Goal: Communication & Community: Share content

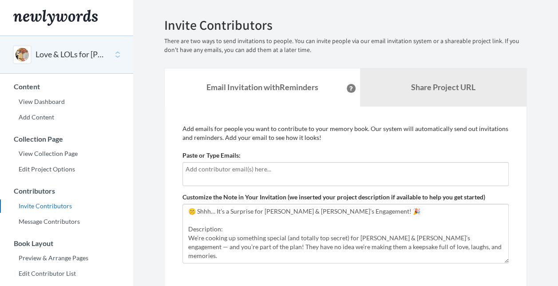
click at [318, 169] on input "text" at bounding box center [346, 169] width 320 height 10
type input "[EMAIL_ADDRESS][DOMAIN_NAME]"
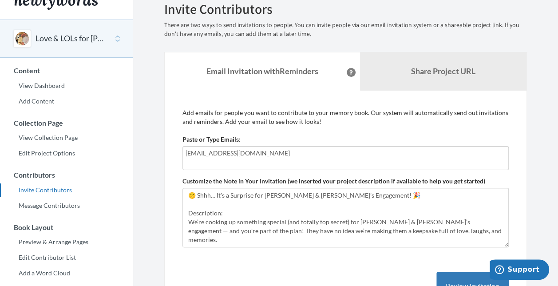
scroll to position [17, 0]
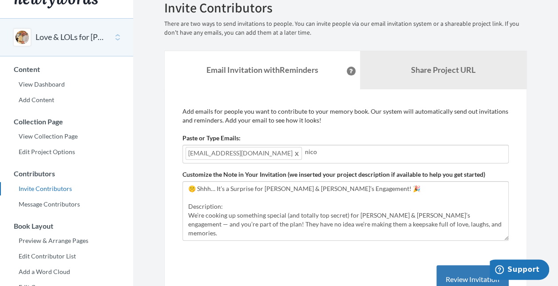
type input "[EMAIL_ADDRESS][DOMAIN_NAME]"
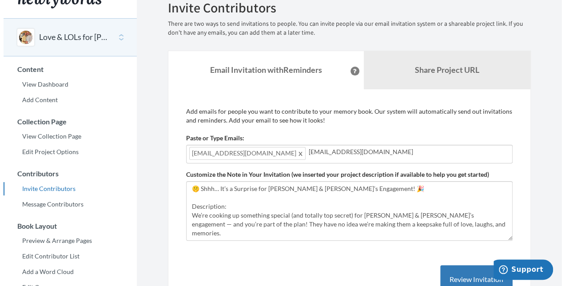
scroll to position [0, 0]
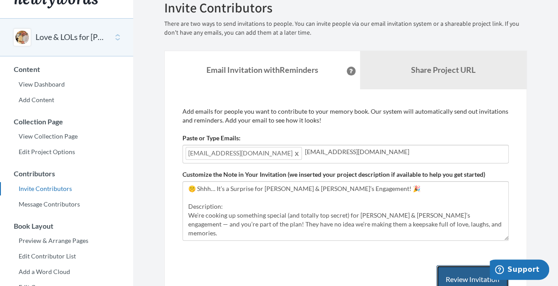
click at [457, 276] on button "Review Invitation" at bounding box center [473, 279] width 72 height 29
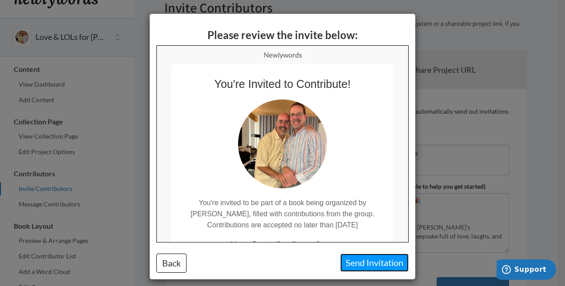
click at [377, 263] on button "Send Invitation" at bounding box center [374, 263] width 68 height 18
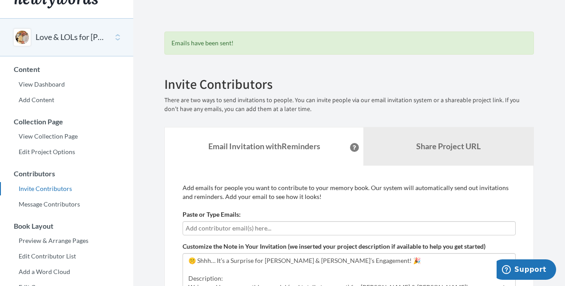
scroll to position [217, 0]
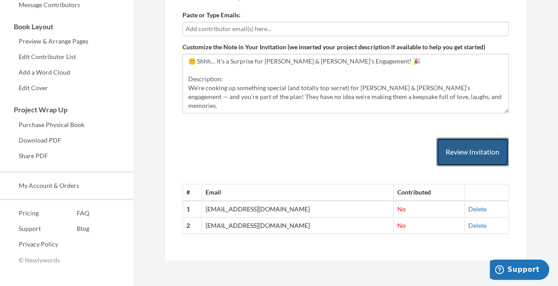
click at [472, 155] on button "Review Invitation" at bounding box center [473, 152] width 72 height 29
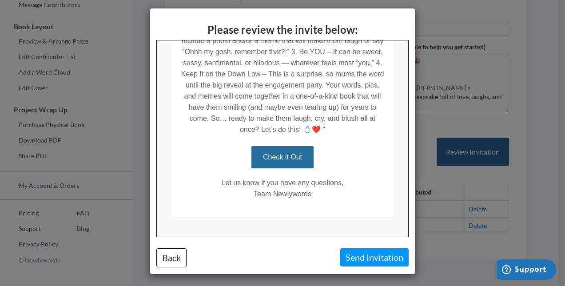
scroll to position [6, 0]
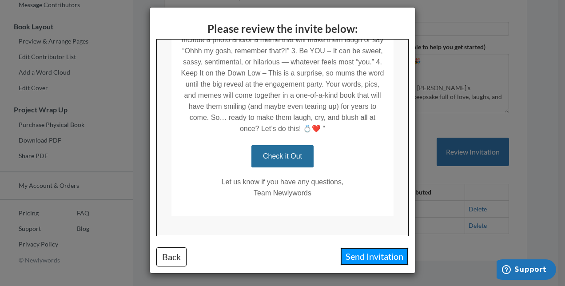
click at [389, 252] on button "Send Invitation" at bounding box center [374, 256] width 68 height 18
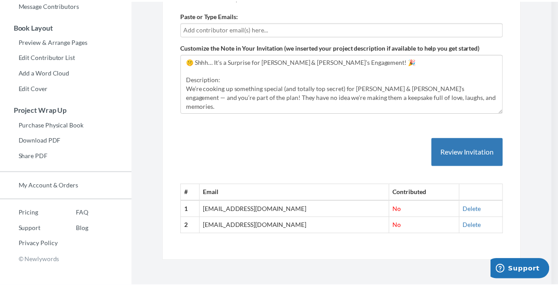
scroll to position [0, 0]
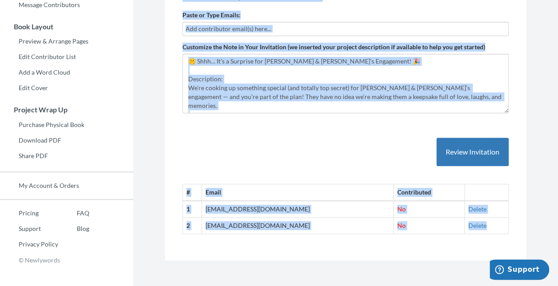
drag, startPoint x: 555, startPoint y: 179, endPoint x: 536, endPoint y: 192, distance: 22.9
click at [536, 192] on section "Emails have been sent! Invite Contributors There are two ways to send invitatio…" at bounding box center [345, 35] width 425 height 505
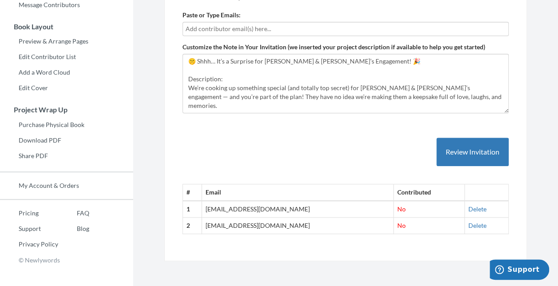
drag, startPoint x: 536, startPoint y: 192, endPoint x: 539, endPoint y: 241, distance: 49.3
click at [539, 241] on div "Emails have been sent! Invite Contributors There are two ways to send invitatio…" at bounding box center [345, 31] width 389 height 460
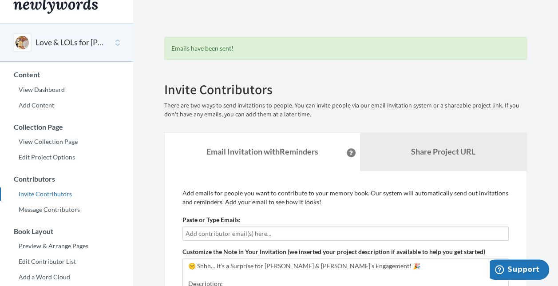
scroll to position [6, 0]
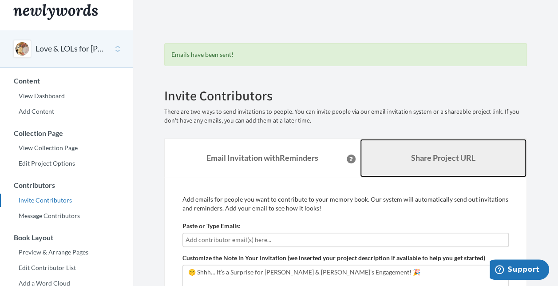
click at [437, 161] on b "Share Project URL" at bounding box center [443, 158] width 64 height 10
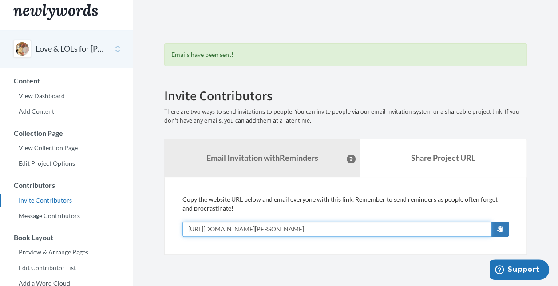
click at [289, 228] on input "[URL][DOMAIN_NAME][PERSON_NAME]" at bounding box center [337, 229] width 309 height 15
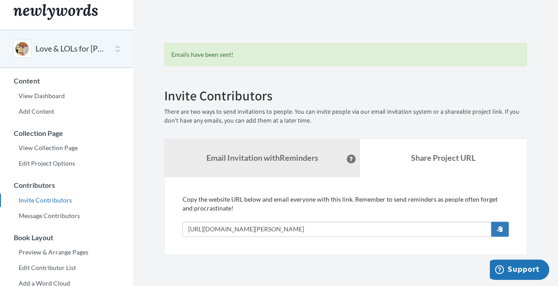
click at [405, 253] on div "Add emails for people you want to contribute to your memory book. Our system wi…" at bounding box center [345, 216] width 363 height 78
